Goal: Task Accomplishment & Management: Manage account settings

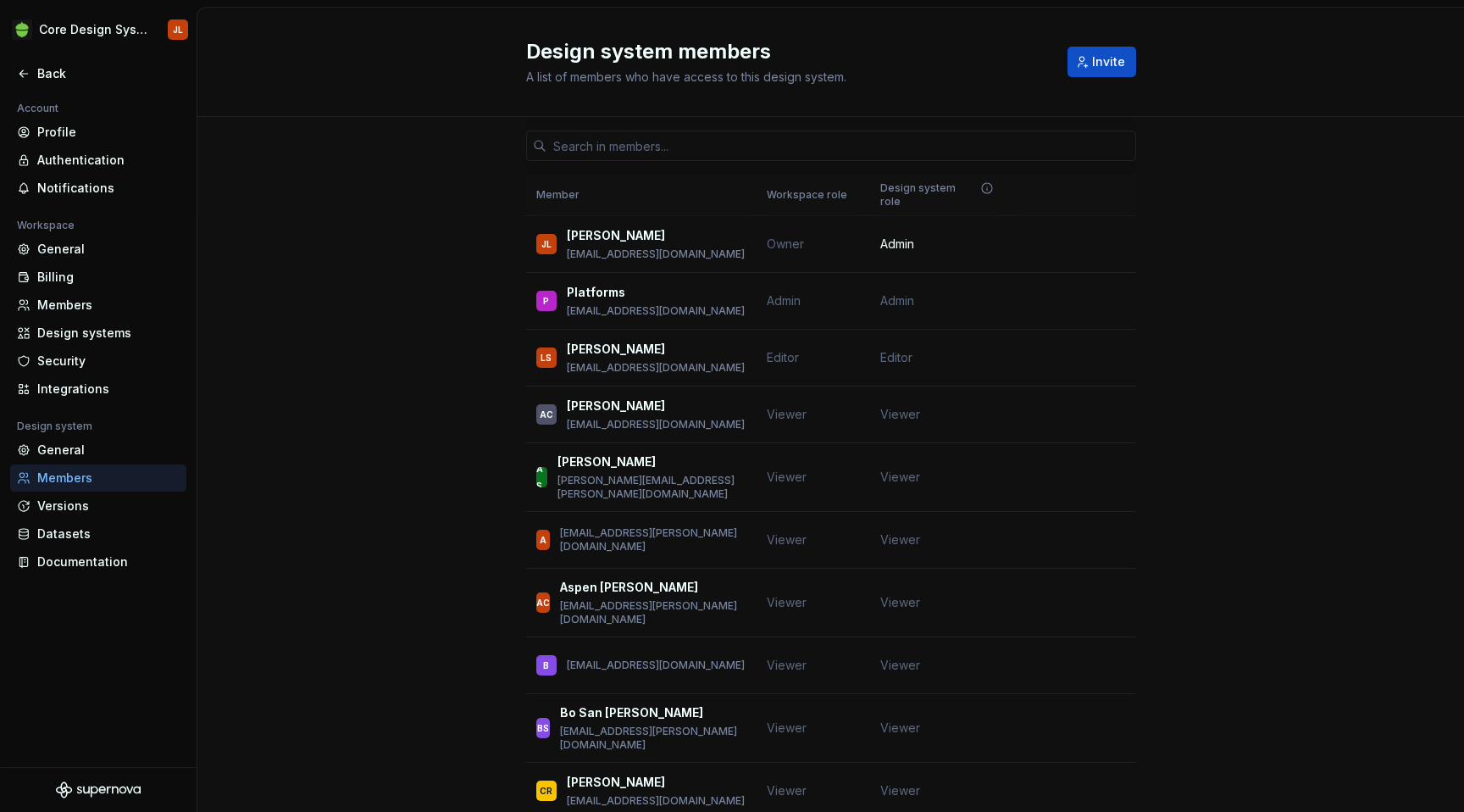
scroll to position [466, 0]
click at [1104, 348] on button "Change role" at bounding box center [1081, 357] width 91 height 23
click at [1095, 351] on span "Change role" at bounding box center [1074, 358] width 62 height 14
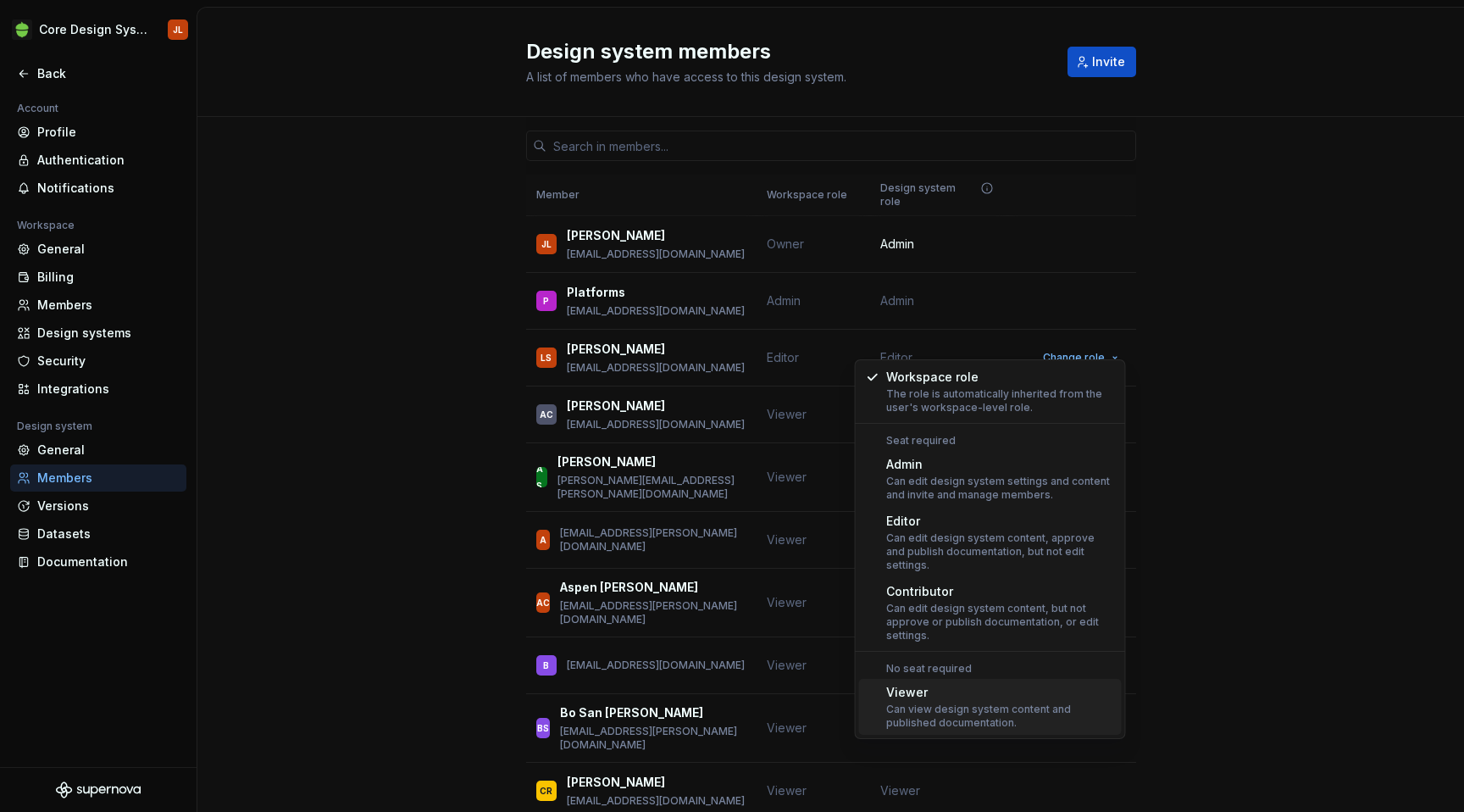
click at [1012, 707] on div "Can view design system content and published documentation." at bounding box center [1001, 715] width 229 height 27
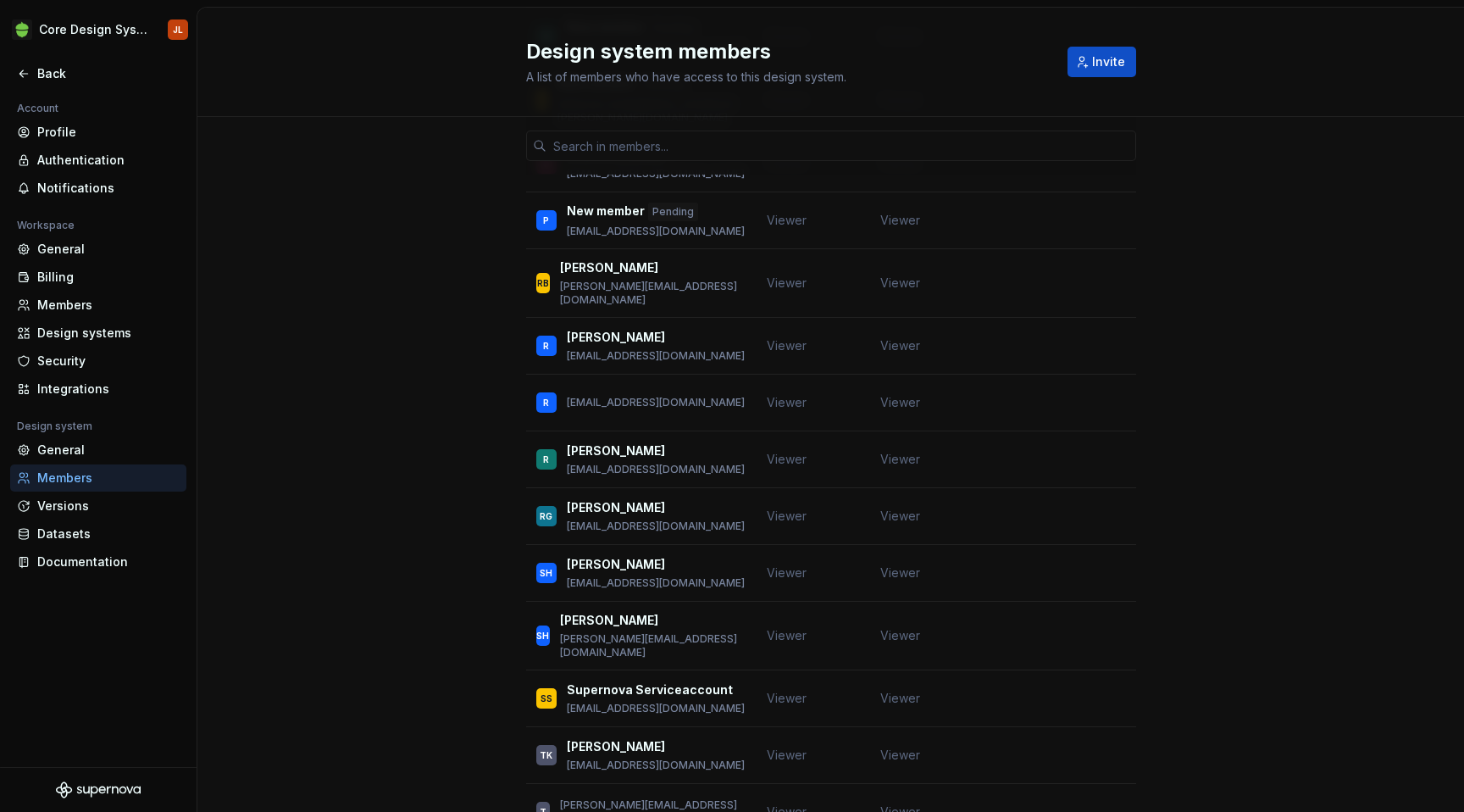
scroll to position [2957, 0]
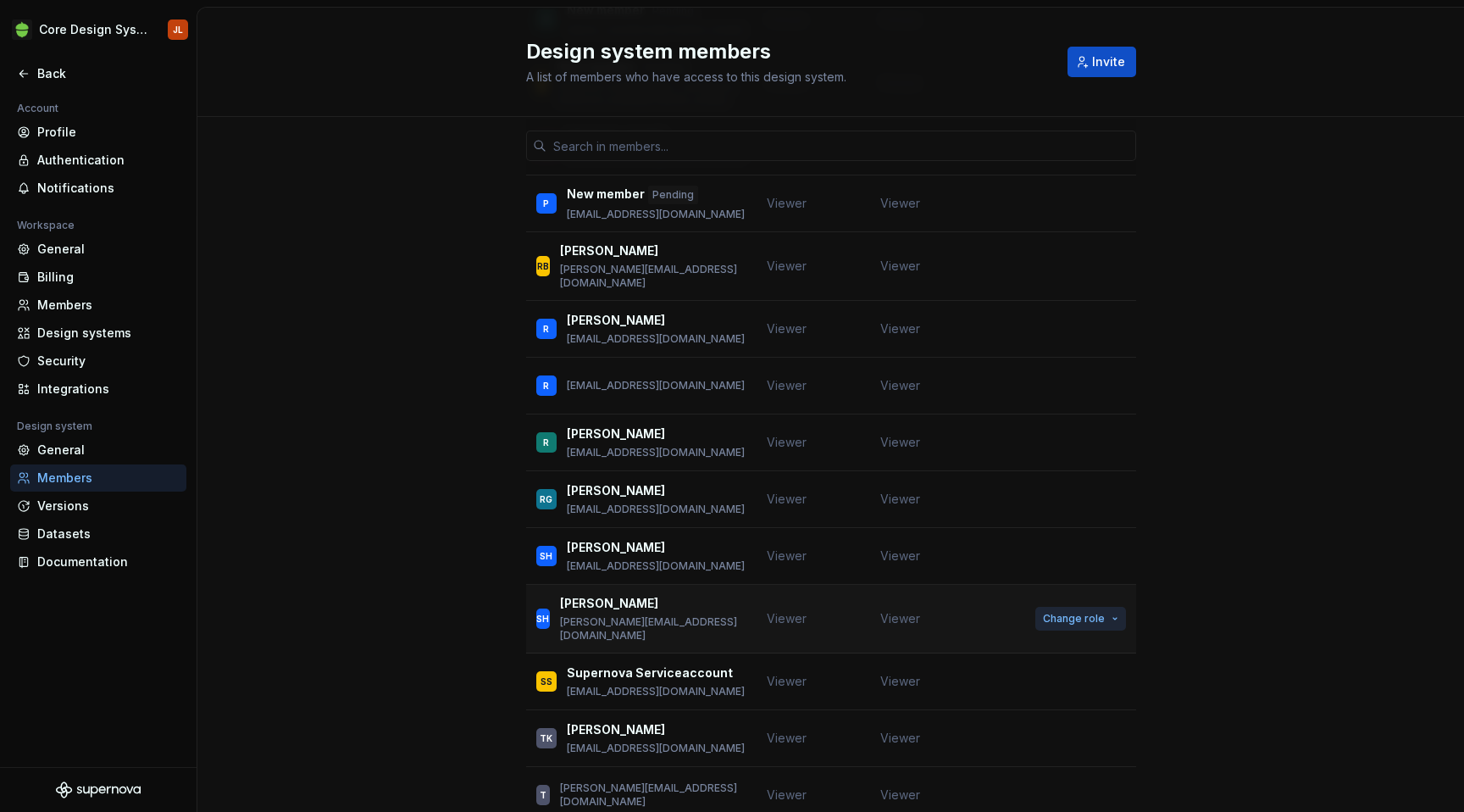
click at [1107, 607] on button "Change role" at bounding box center [1081, 618] width 91 height 23
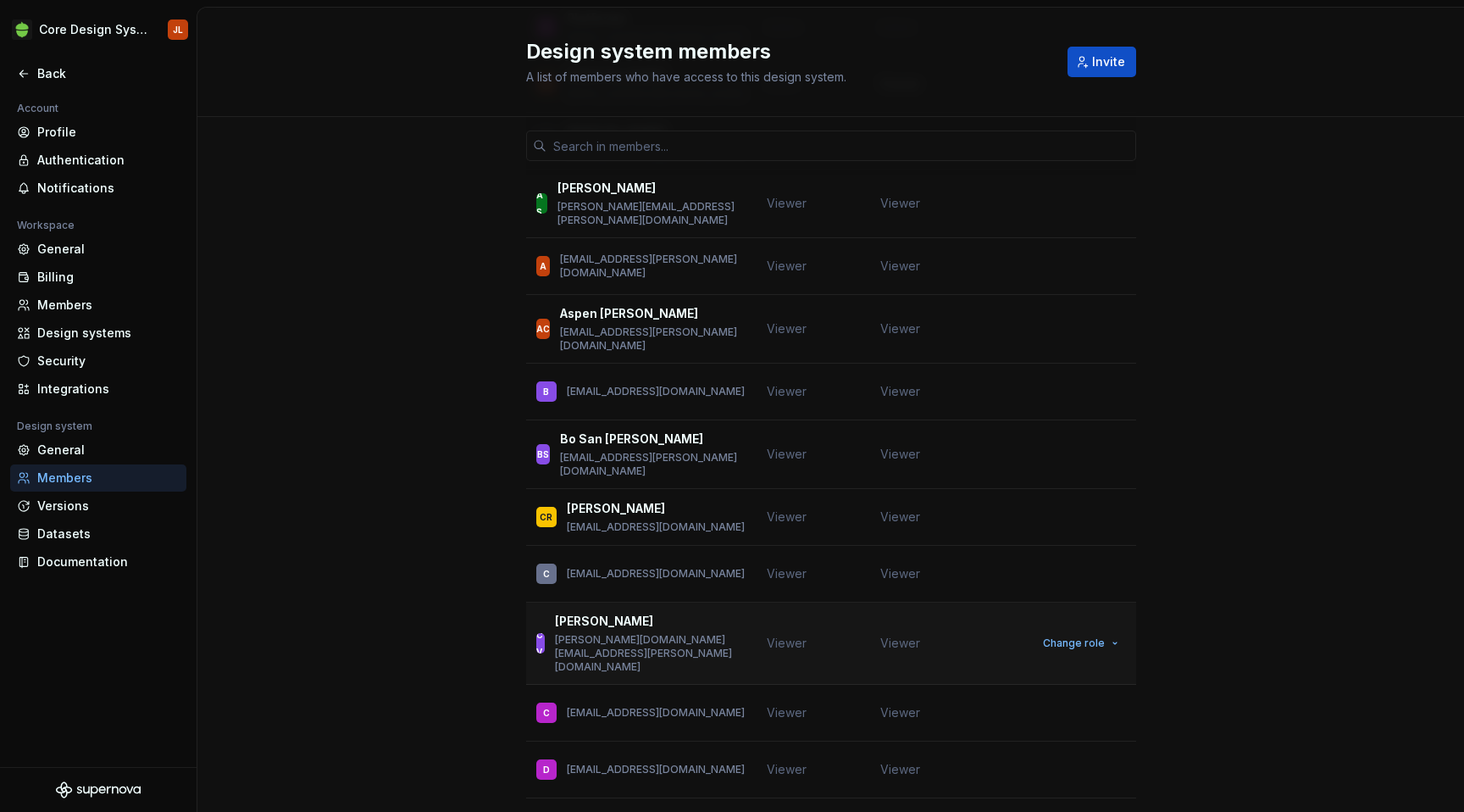
scroll to position [0, 0]
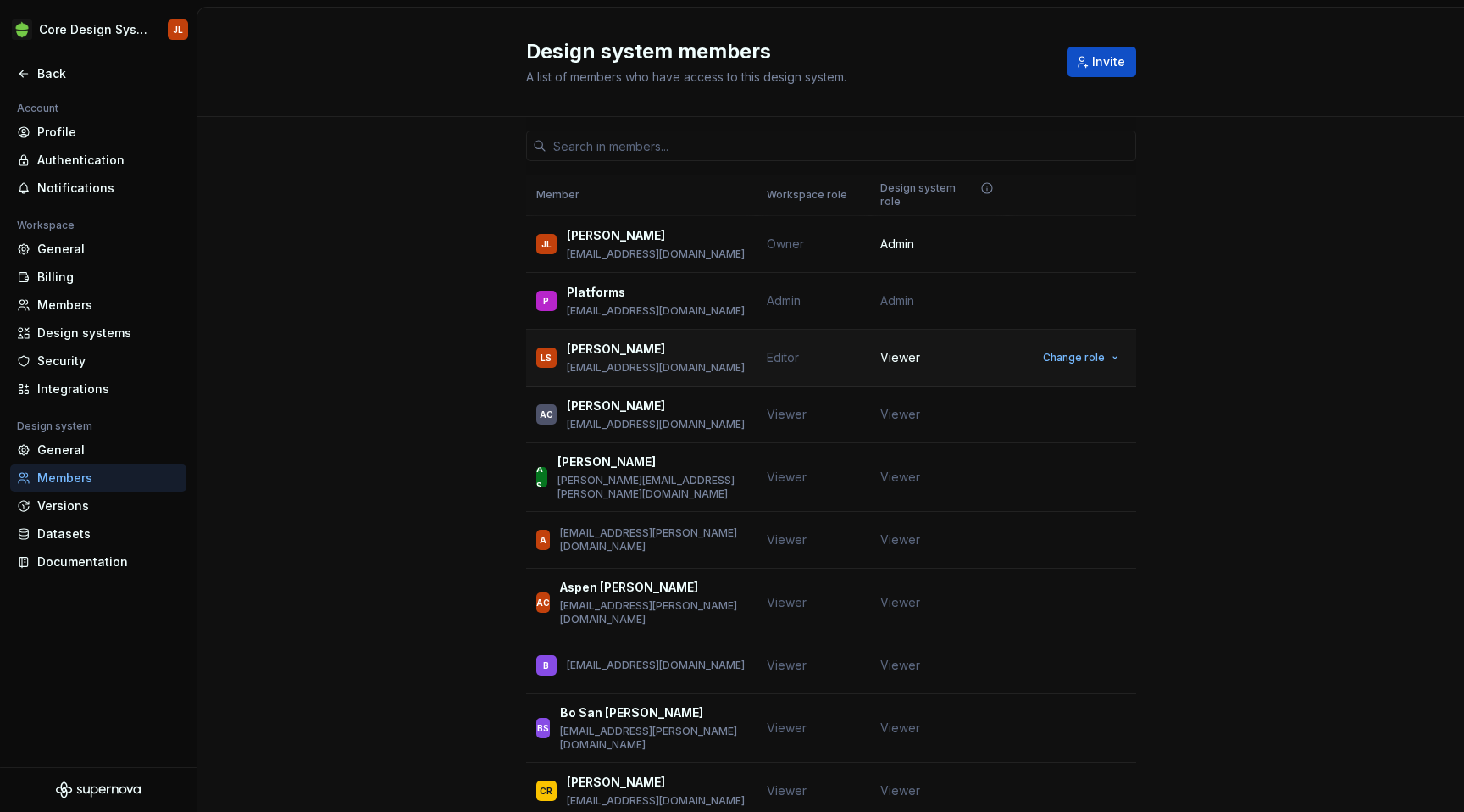
click at [783, 350] on span "Editor" at bounding box center [783, 357] width 32 height 15
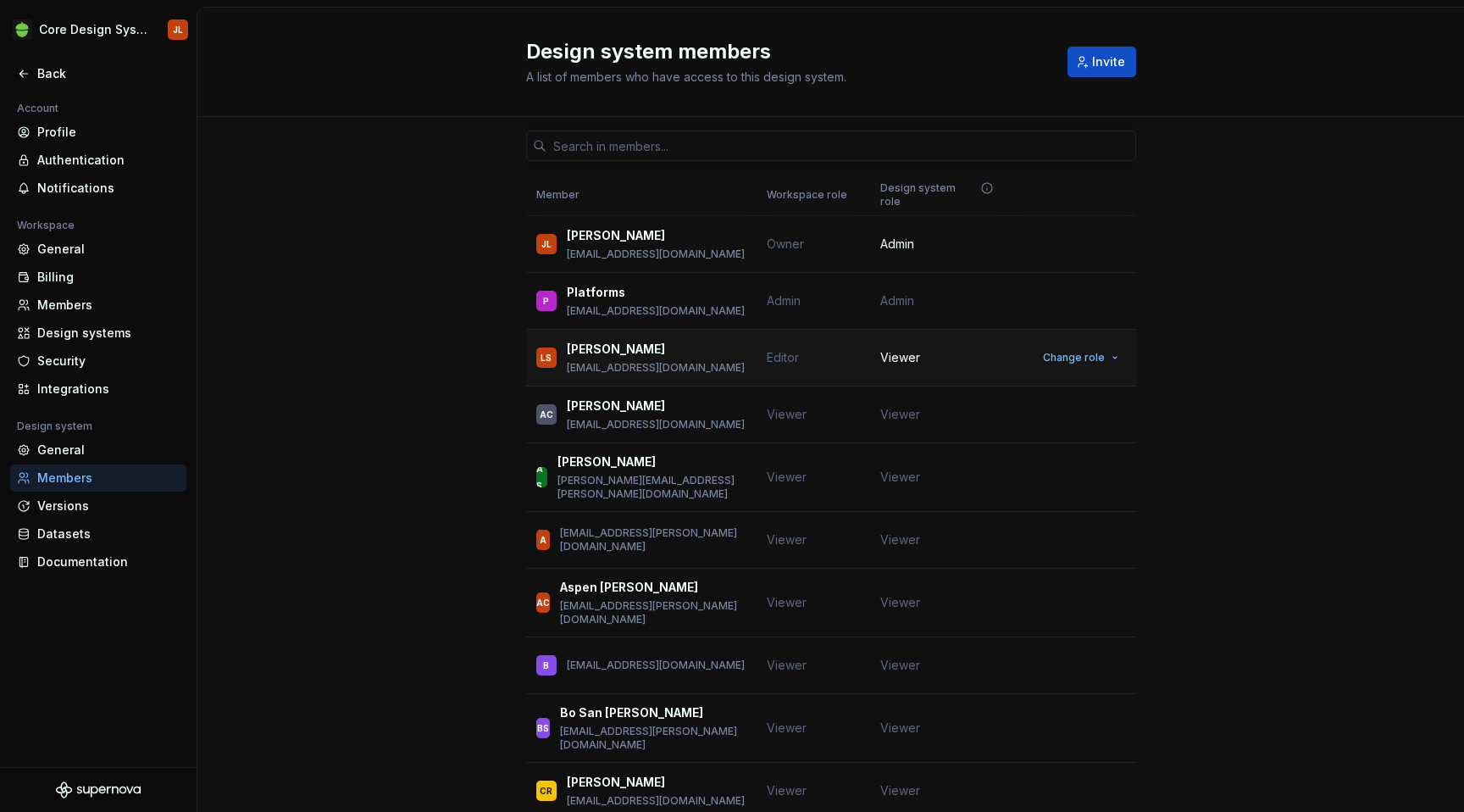
click at [783, 350] on span "Editor" at bounding box center [783, 357] width 32 height 15
click at [91, 310] on div "Members" at bounding box center [108, 305] width 143 height 17
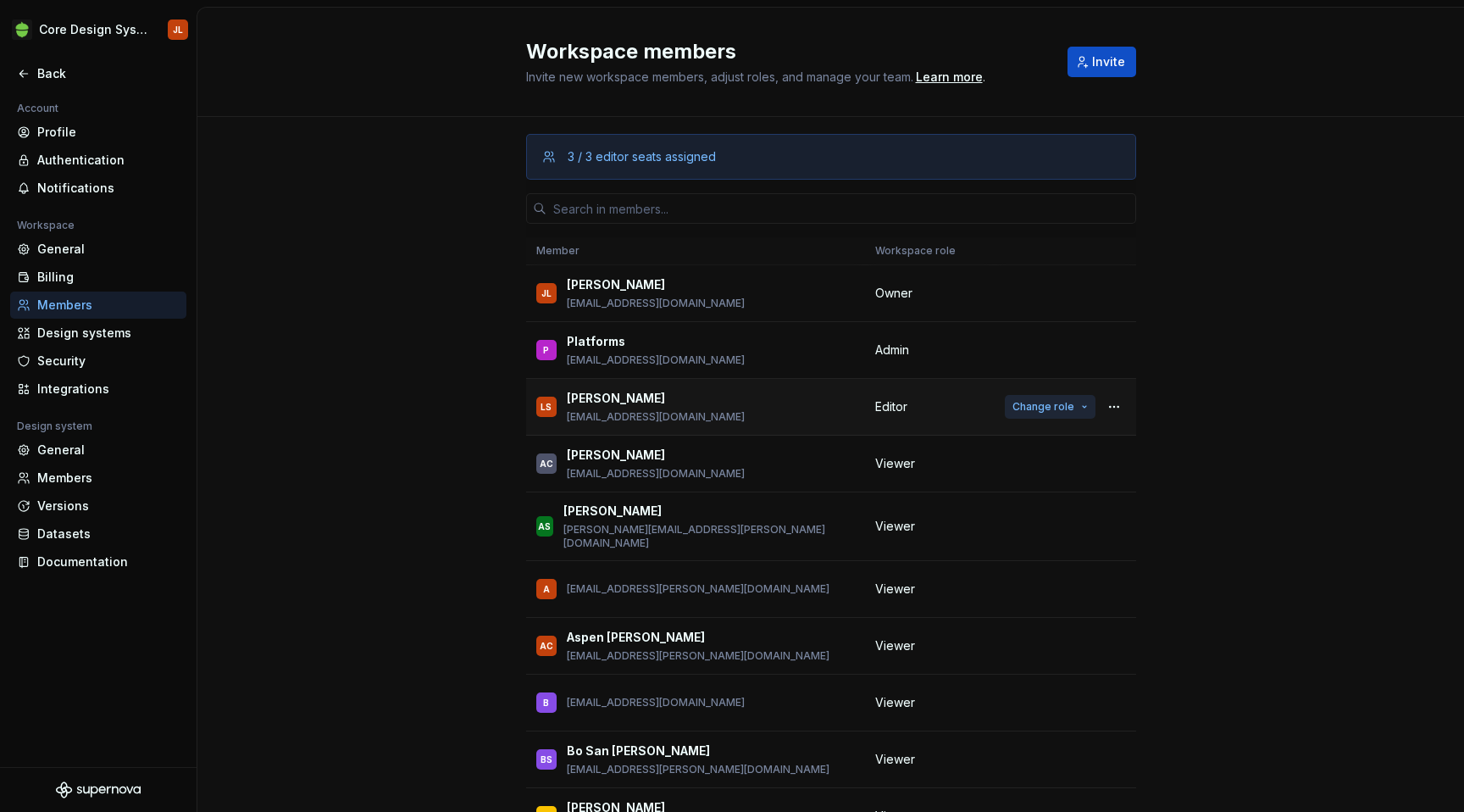
click at [1073, 405] on span "Change role" at bounding box center [1044, 407] width 62 height 14
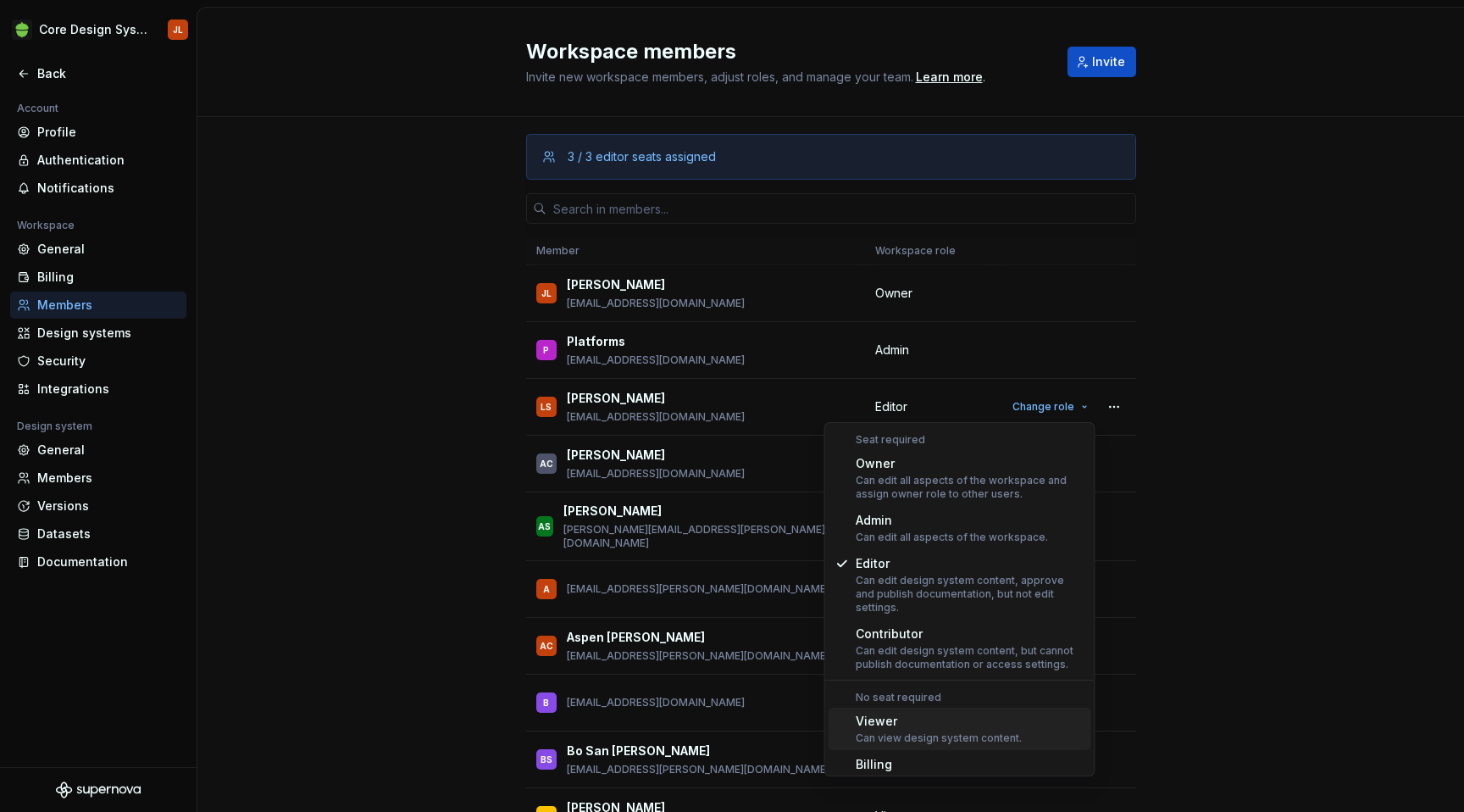
click at [984, 732] on div "Can view design system content." at bounding box center [939, 738] width 166 height 14
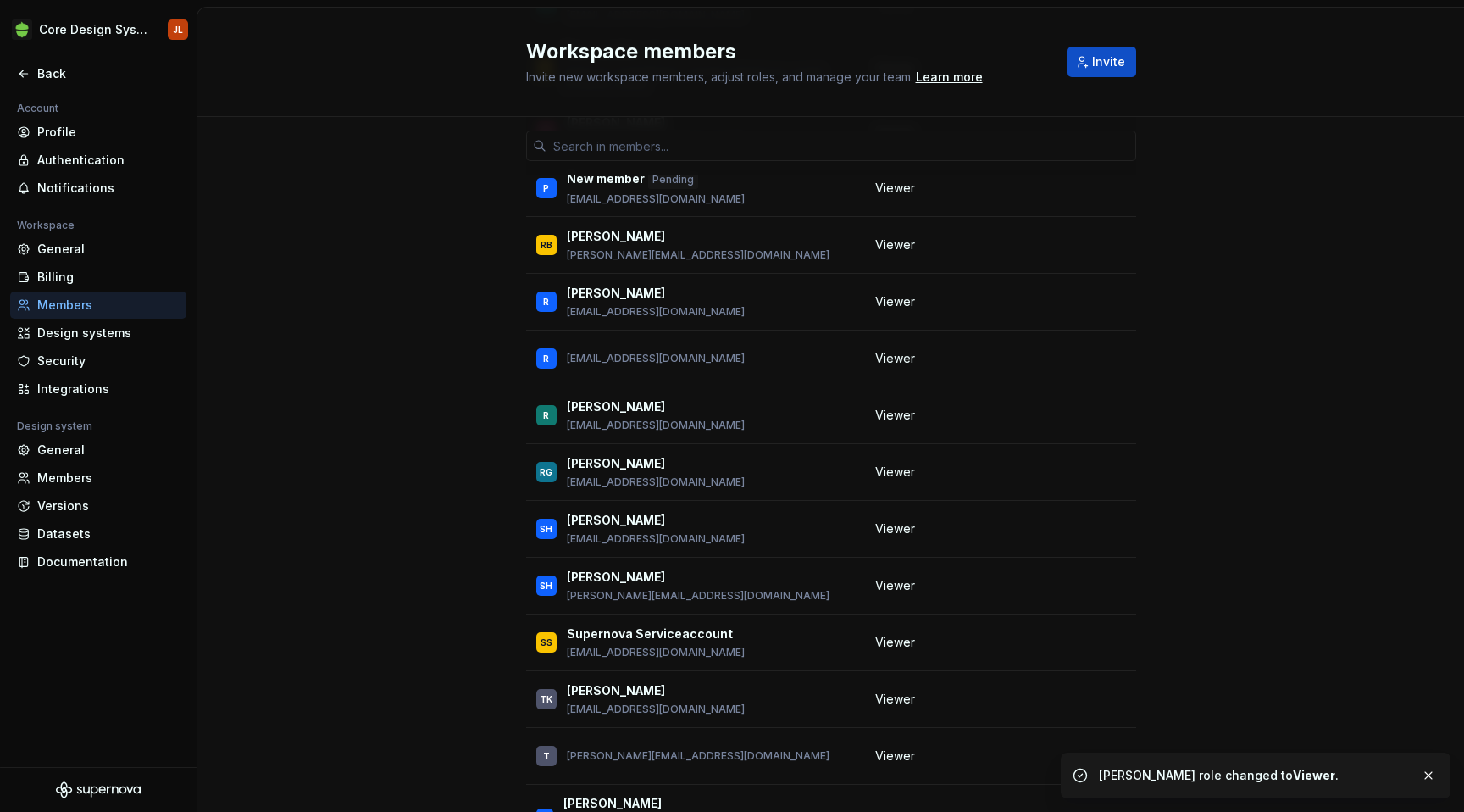
scroll to position [3006, 0]
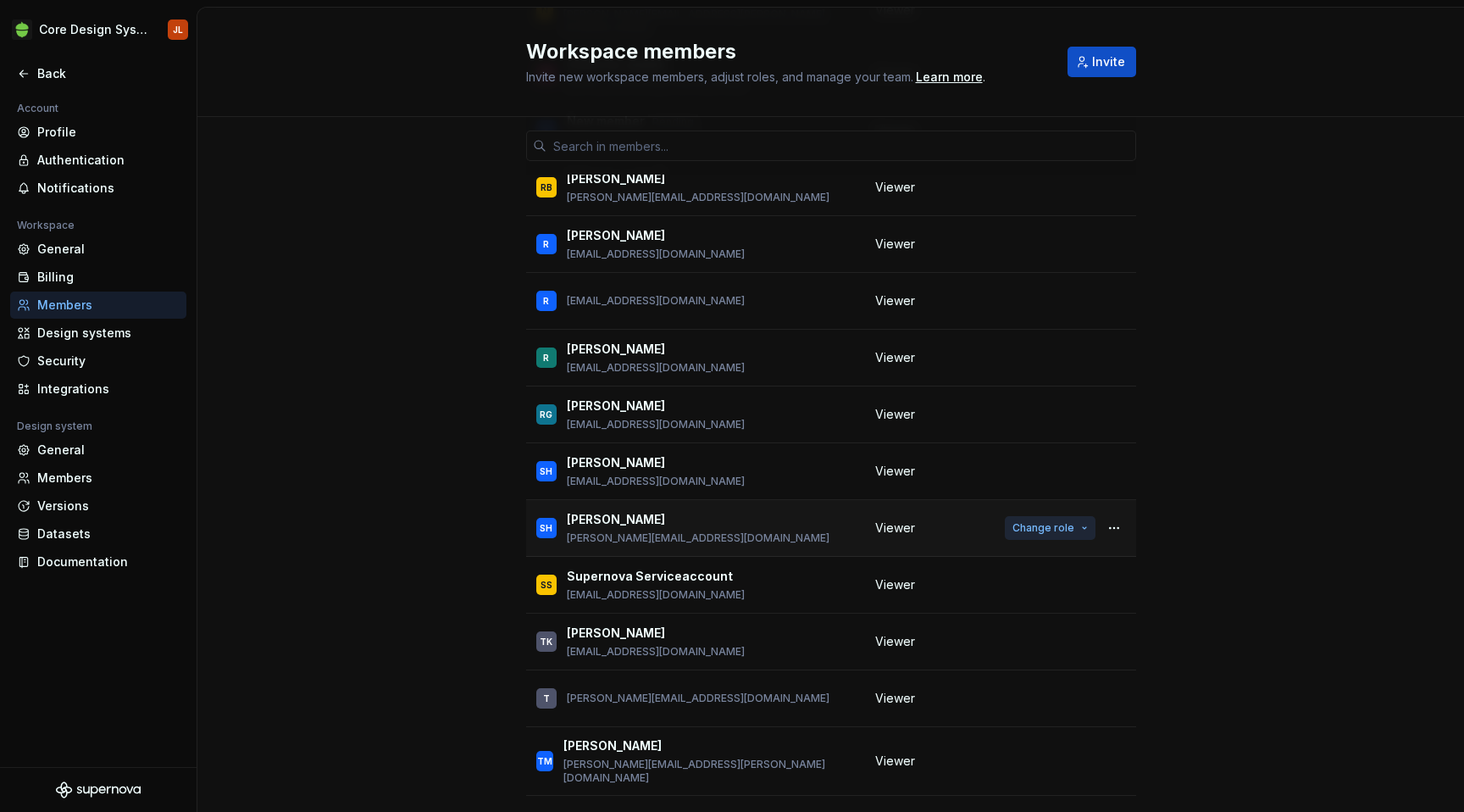
click at [1055, 521] on span "Change role" at bounding box center [1044, 528] width 62 height 14
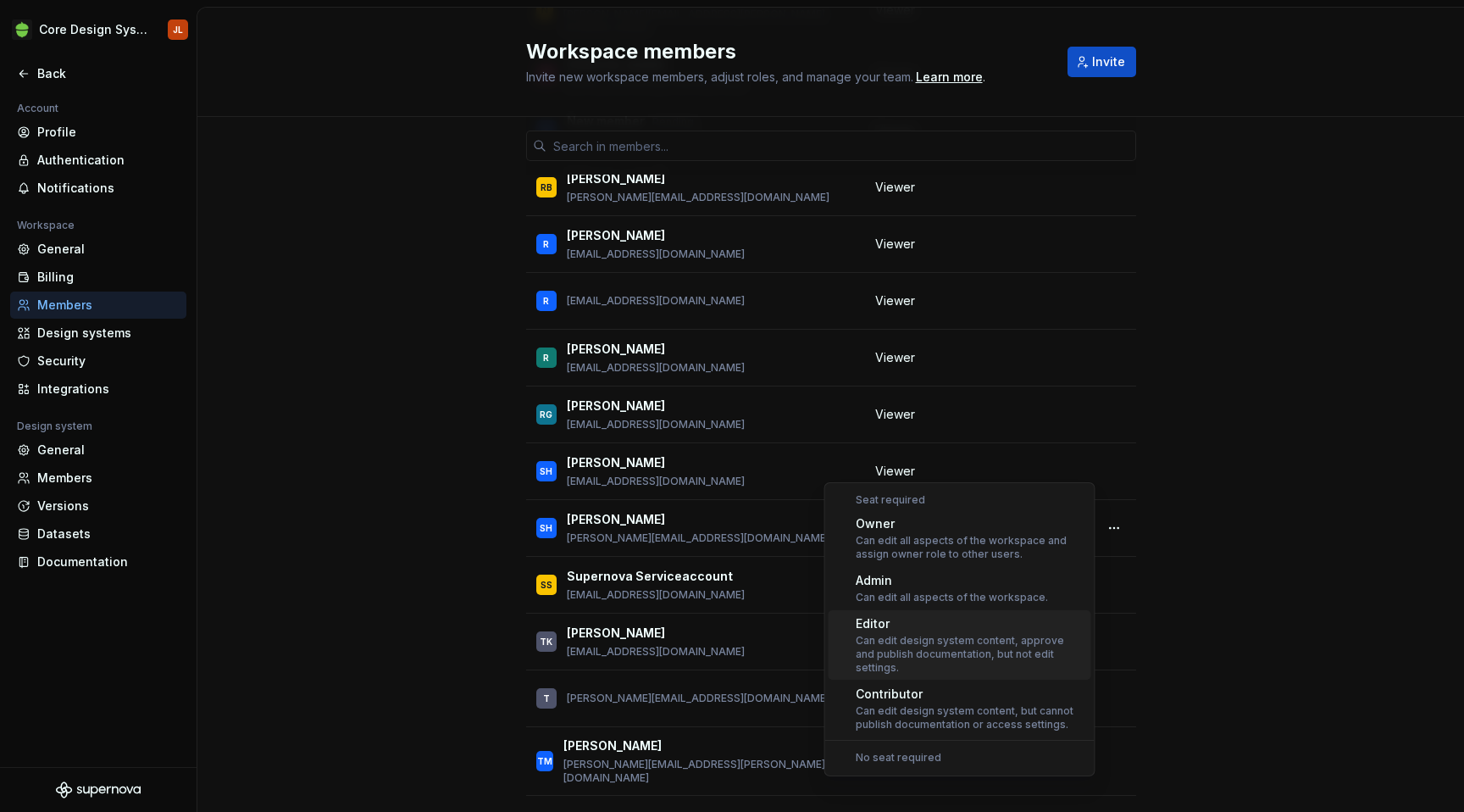
click at [951, 630] on div "Editor" at bounding box center [970, 623] width 229 height 17
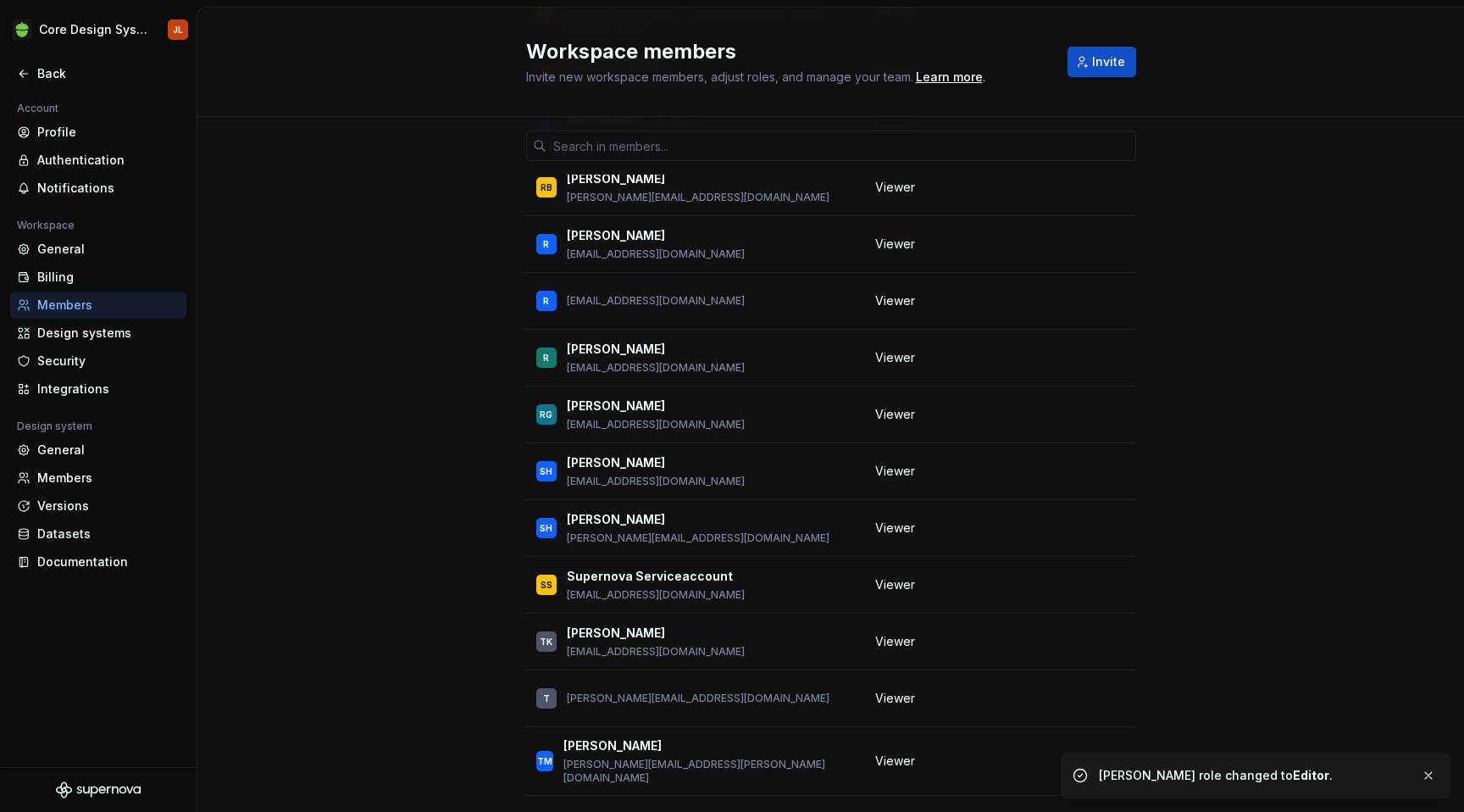
scroll to position [0, 0]
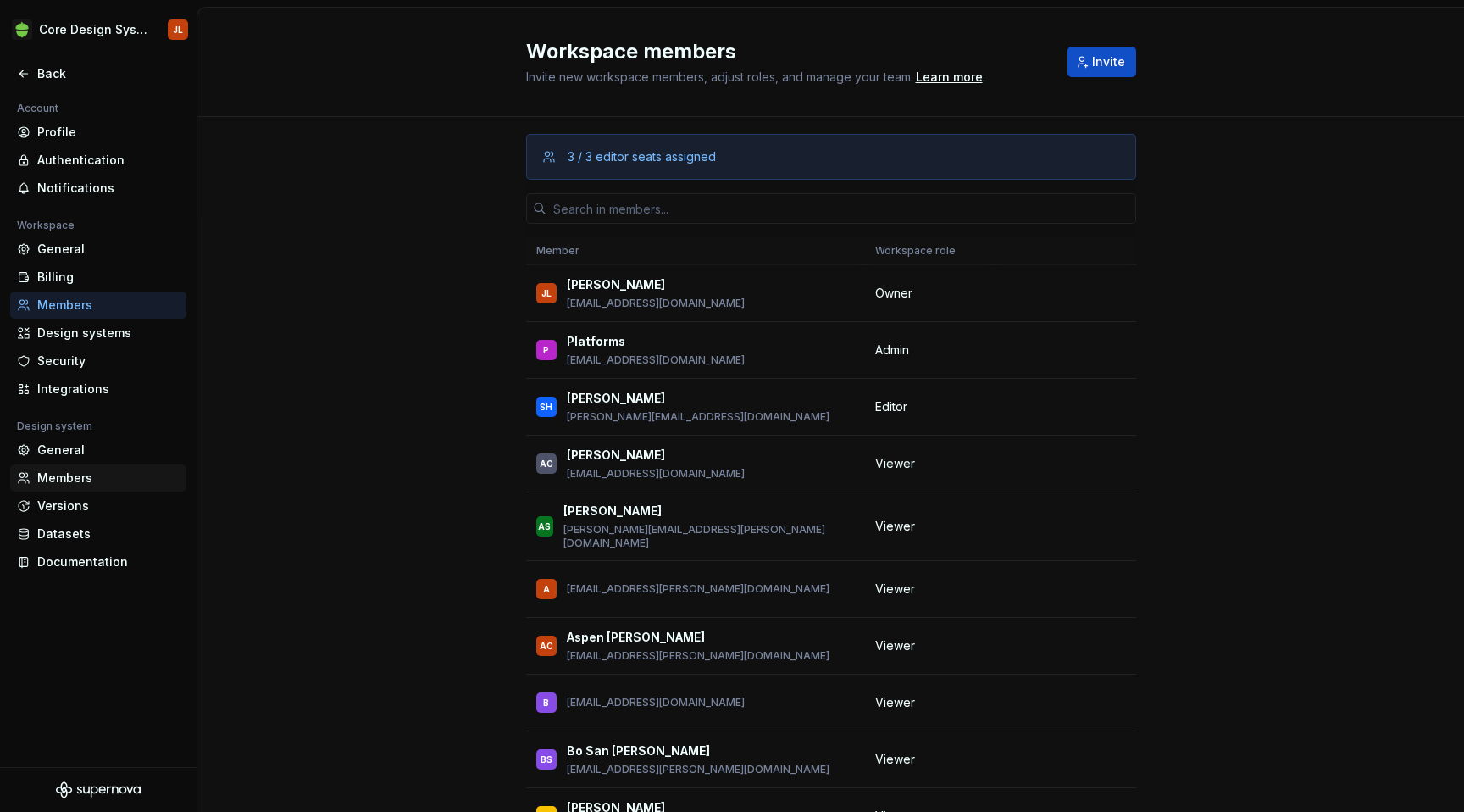
click at [81, 480] on div "Members" at bounding box center [108, 478] width 143 height 17
